Goal: Find specific page/section: Find specific page/section

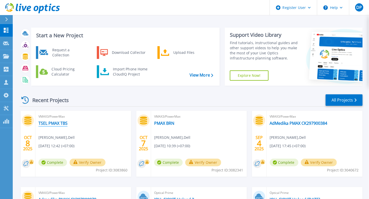
click at [54, 122] on link "TSEL PMAX TBS" at bounding box center [52, 123] width 29 height 5
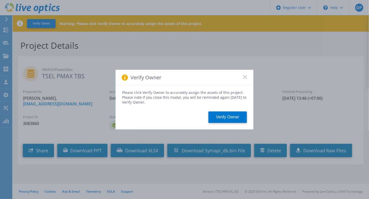
click at [84, 150] on div "Verify Owner Please click Verify Owner to accurately assign the assets of this …" at bounding box center [184, 99] width 369 height 199
click at [217, 115] on button "Verify Owner" at bounding box center [228, 116] width 38 height 11
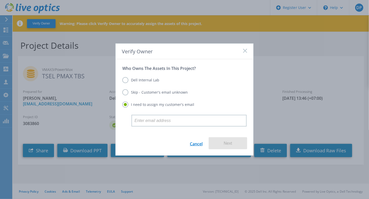
click at [193, 143] on link "Cancel" at bounding box center [196, 143] width 13 height 12
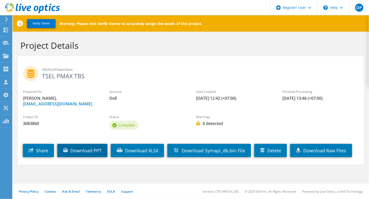
click at [93, 153] on link "Download PPT" at bounding box center [82, 150] width 50 height 13
